Goal: Information Seeking & Learning: Learn about a topic

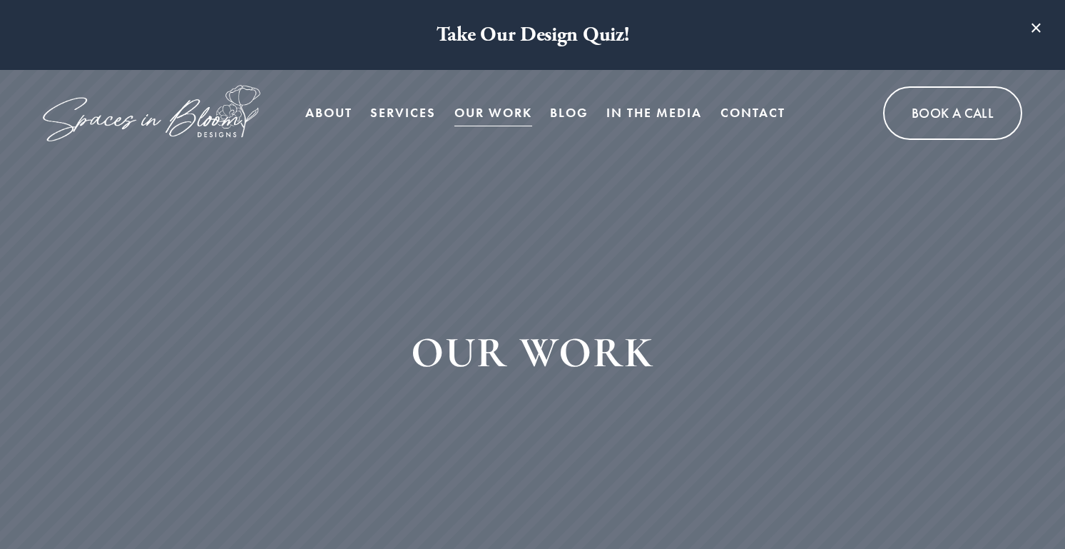
click at [576, 111] on link "Blog" at bounding box center [569, 112] width 39 height 29
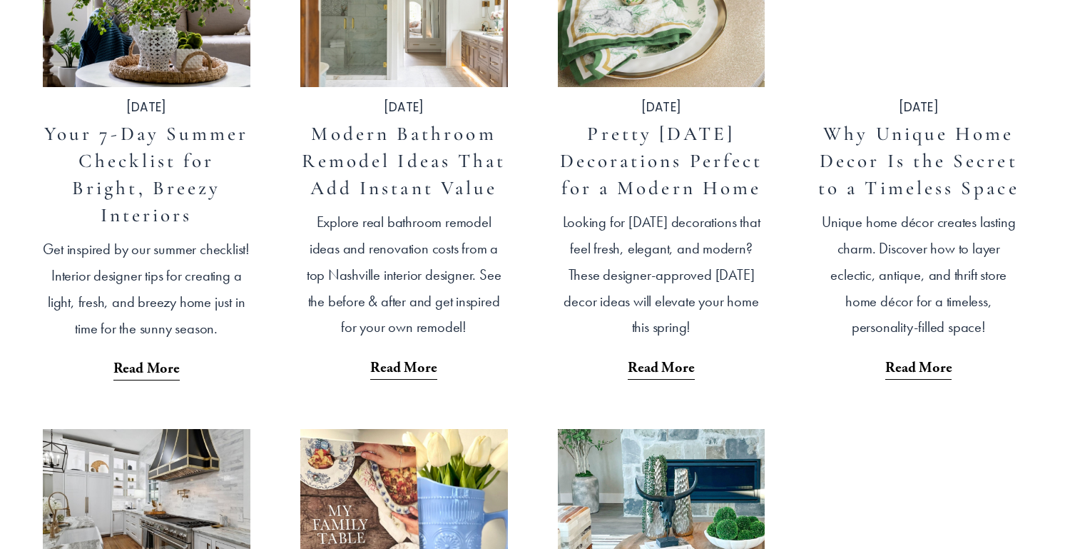
scroll to position [1118, 0]
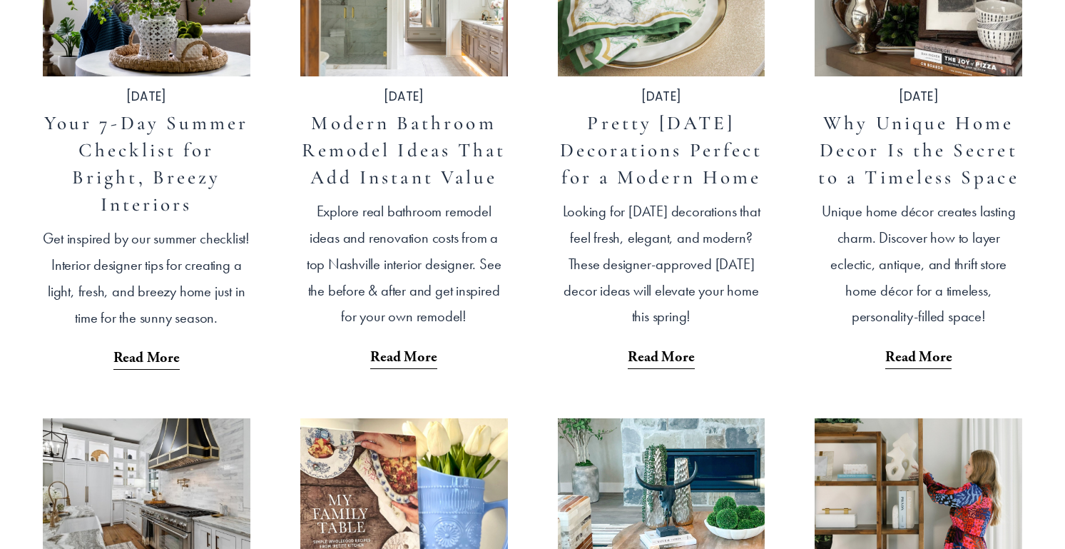
click at [425, 174] on link "Modern Bathroom Remodel Ideas That Add Instant Value" at bounding box center [404, 150] width 204 height 78
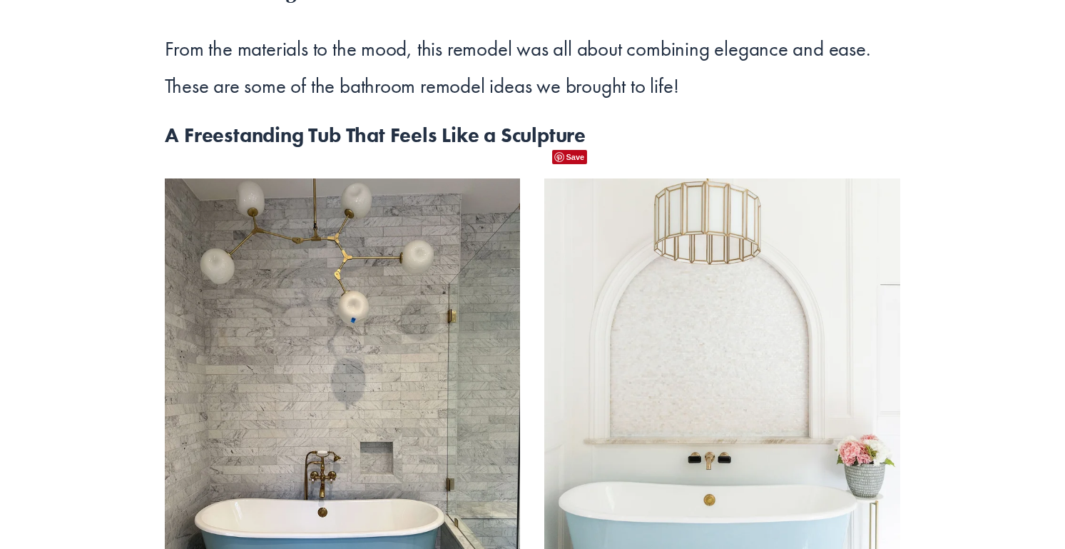
scroll to position [2356, 0]
